Goal: Transaction & Acquisition: Purchase product/service

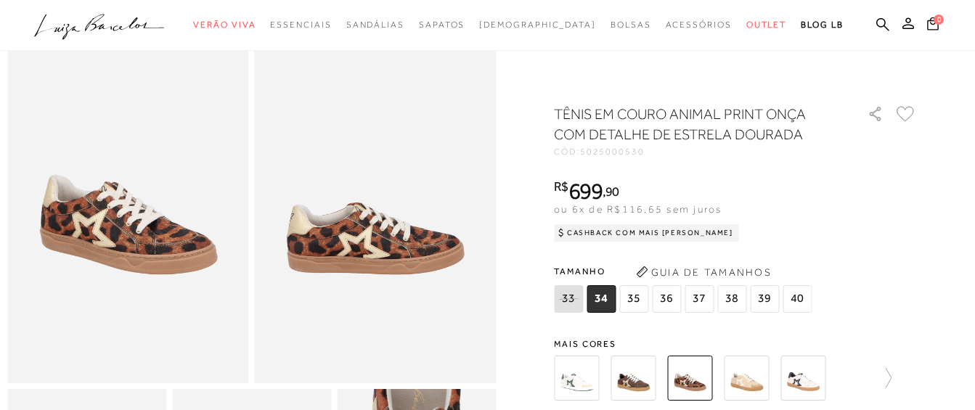
scroll to position [73, 0]
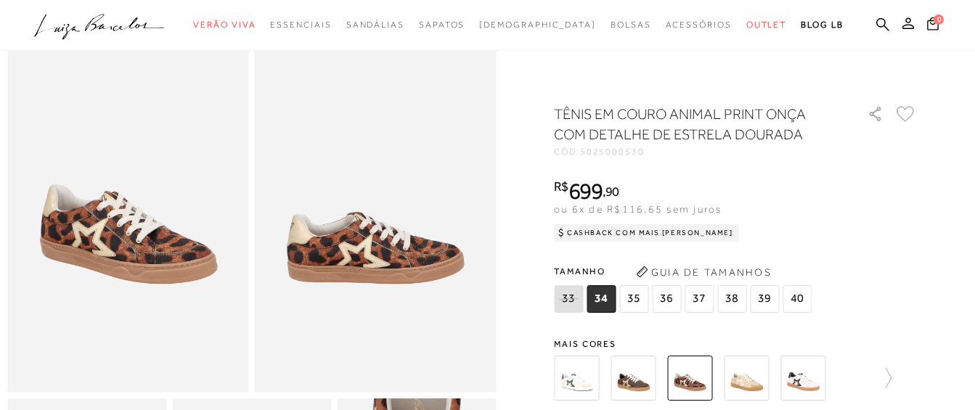
click at [695, 296] on span "37" at bounding box center [699, 299] width 29 height 28
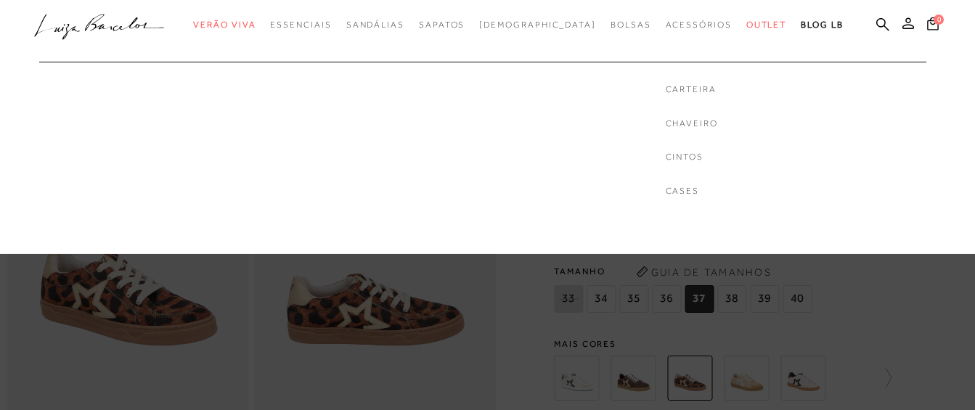
scroll to position [0, 0]
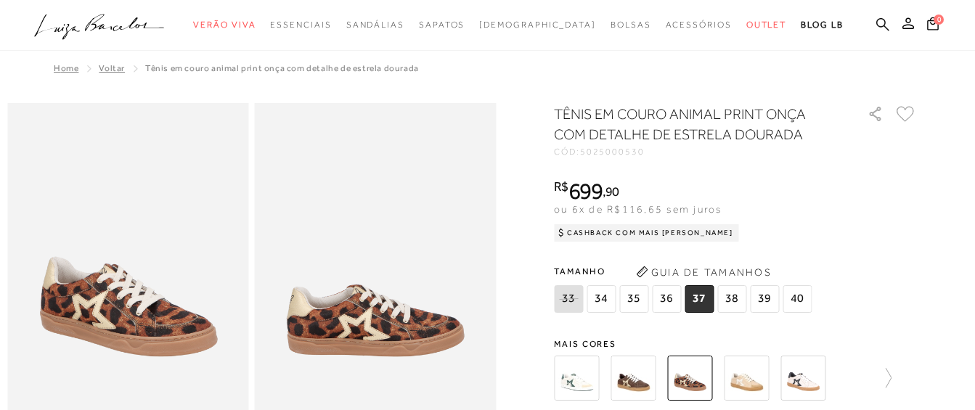
click at [879, 21] on icon at bounding box center [883, 24] width 13 height 14
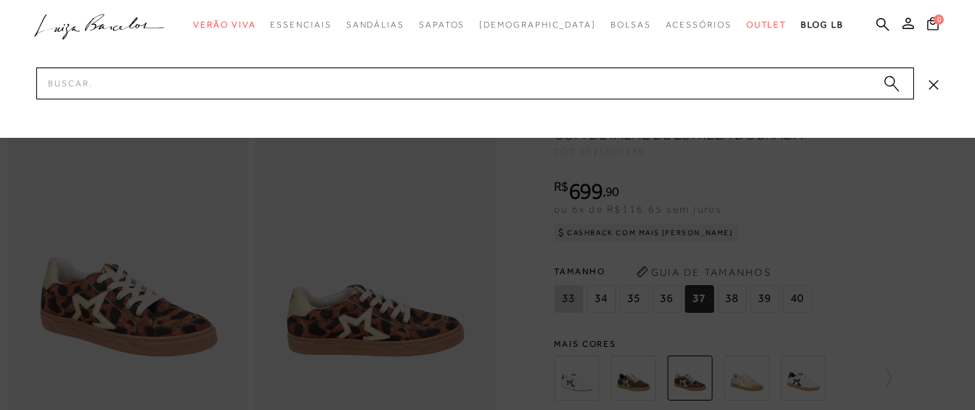
click at [375, 99] on div at bounding box center [487, 69] width 975 height 138
click at [376, 85] on input "Pesquisar" at bounding box center [475, 84] width 878 height 32
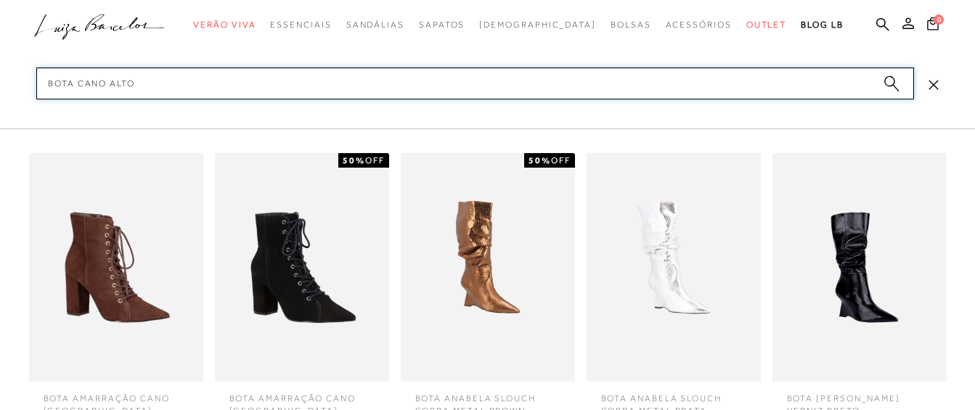
type input "Bota cano alto"
click at [886, 80] on circle "submit" at bounding box center [889, 81] width 10 height 10
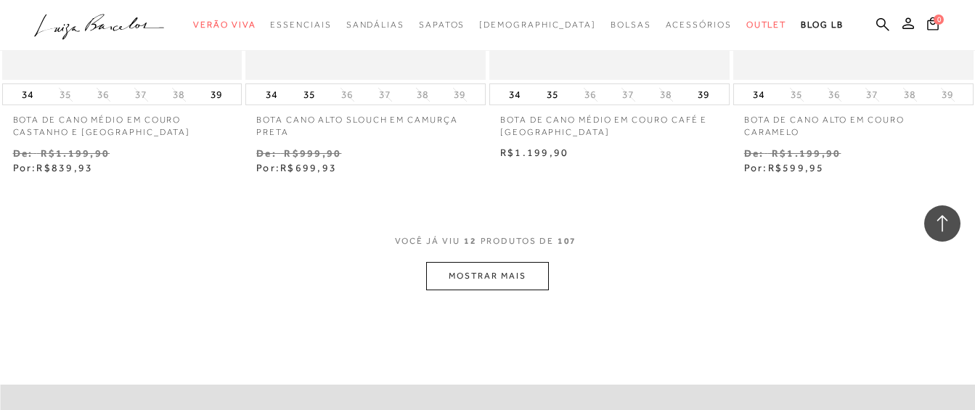
scroll to position [1380, 0]
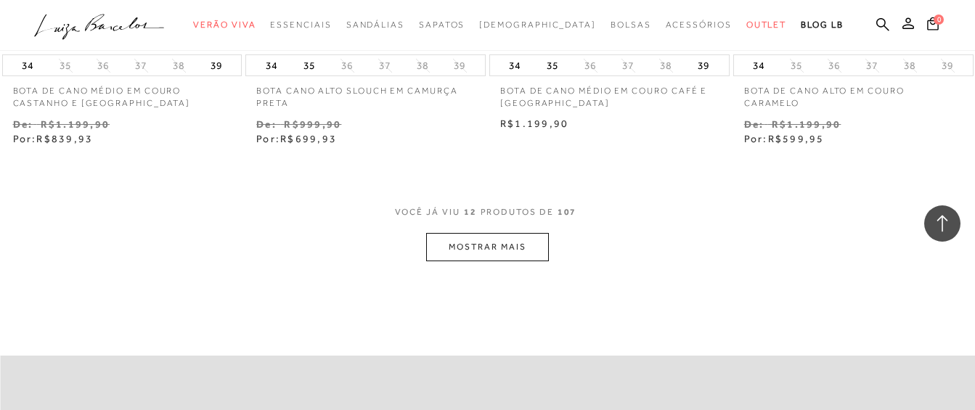
click at [485, 243] on button "MOSTRAR MAIS" at bounding box center [487, 247] width 122 height 28
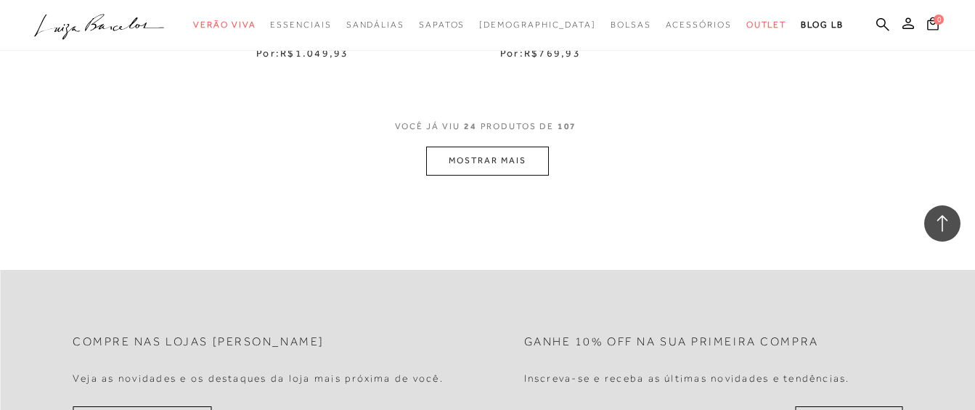
scroll to position [2905, 0]
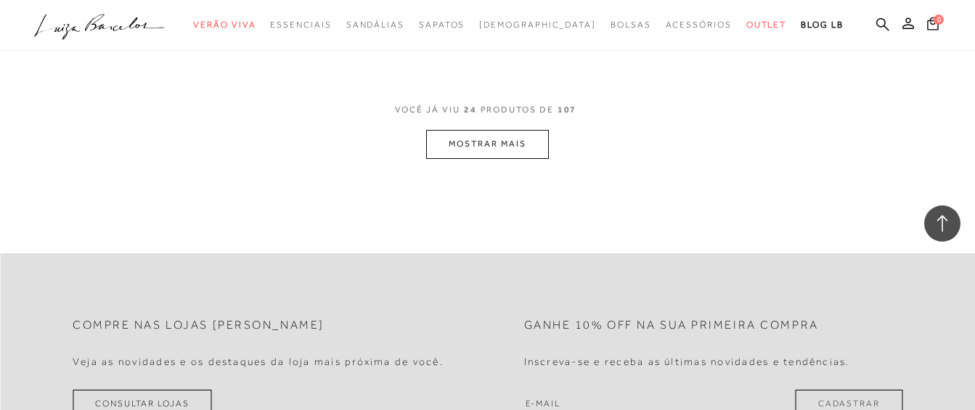
click at [465, 134] on button "MOSTRAR MAIS" at bounding box center [487, 144] width 122 height 28
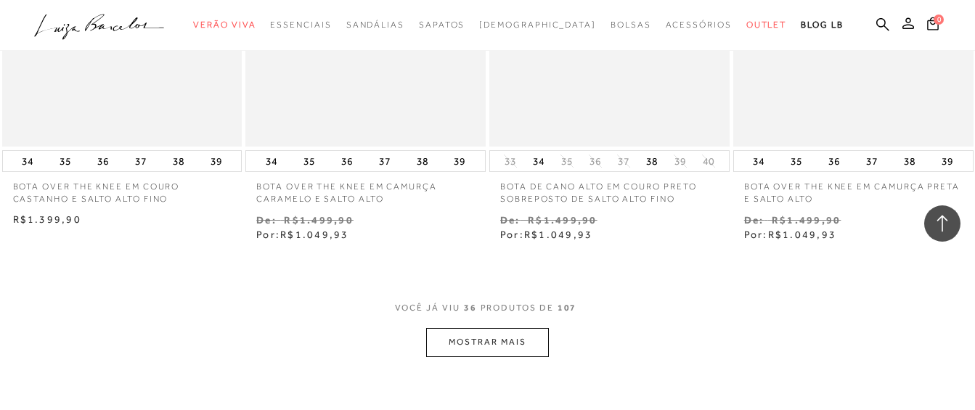
scroll to position [4284, 0]
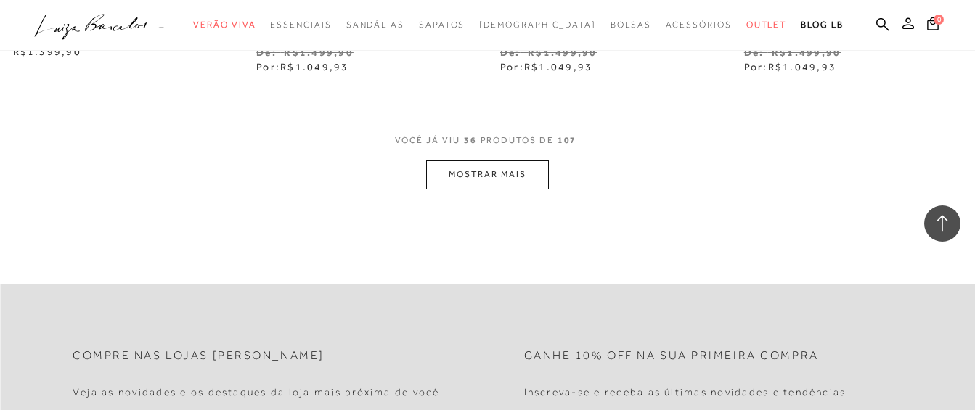
click at [448, 165] on button "MOSTRAR MAIS" at bounding box center [487, 174] width 122 height 28
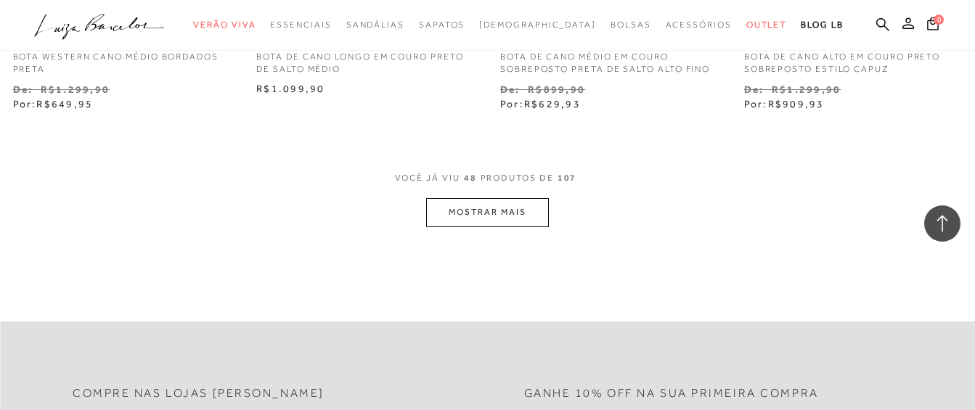
scroll to position [5664, 0]
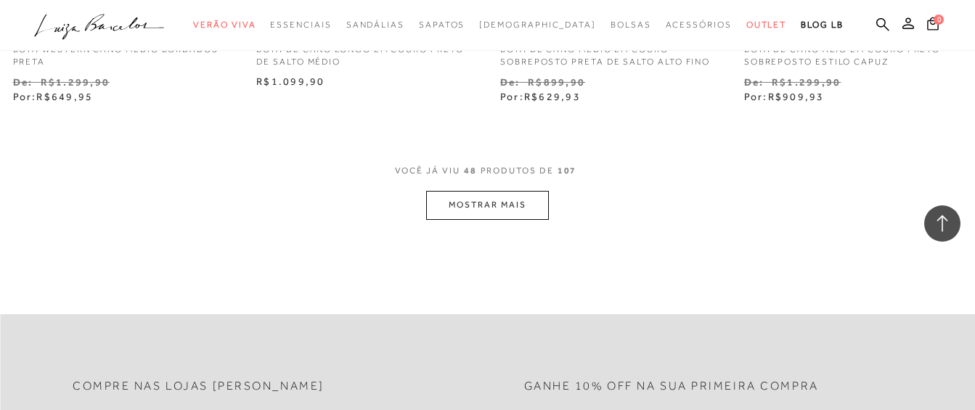
click at [505, 198] on button "MOSTRAR MAIS" at bounding box center [487, 205] width 122 height 28
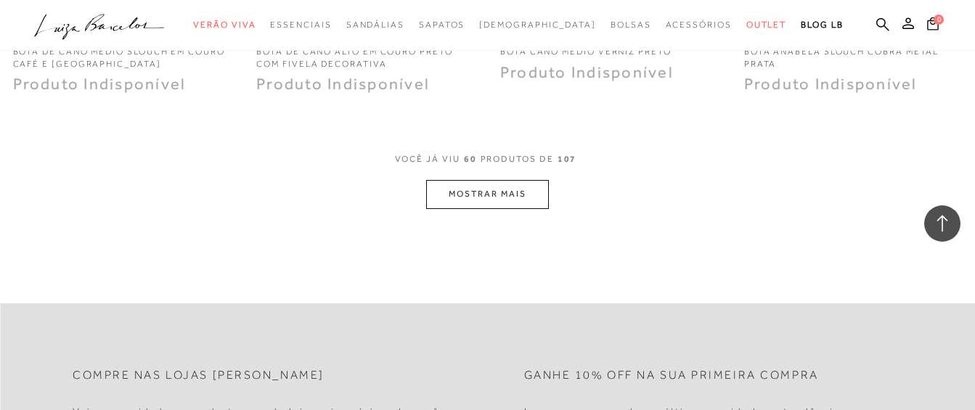
scroll to position [7008, 0]
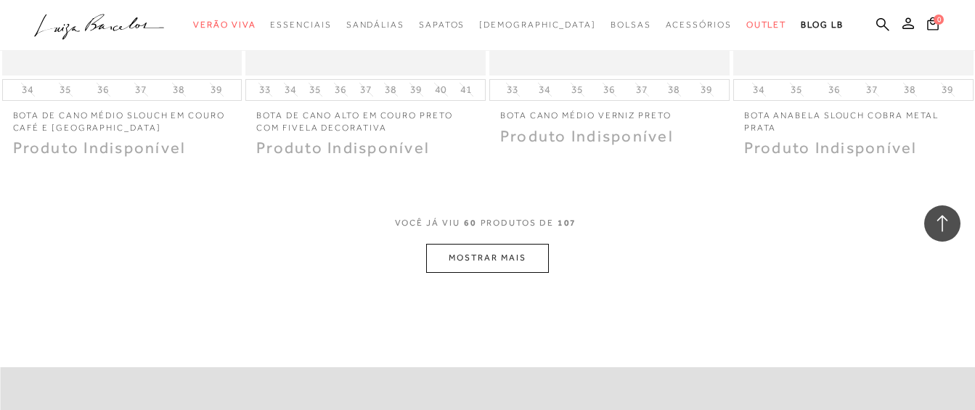
click at [478, 248] on button "MOSTRAR MAIS" at bounding box center [487, 258] width 122 height 28
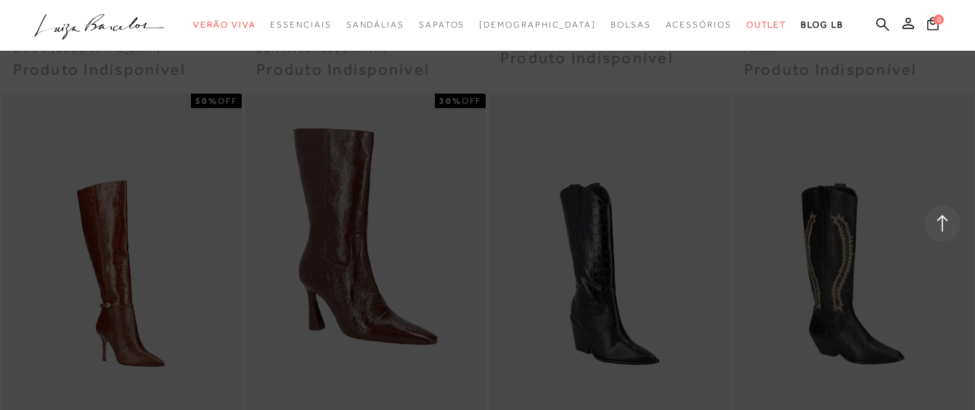
scroll to position [7081, 0]
